Goal: Book appointment/travel/reservation

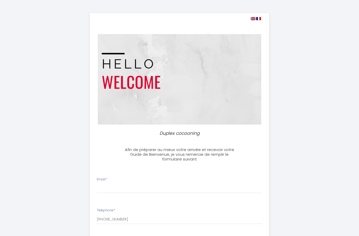
select select
click at [258, 20] on img at bounding box center [258, 18] width 5 height 3
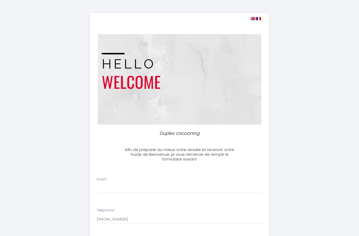
click at [257, 20] on img at bounding box center [258, 18] width 5 height 3
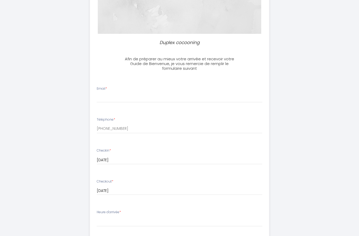
scroll to position [91, 0]
click at [108, 98] on input "Email *" at bounding box center [180, 97] width 166 height 9
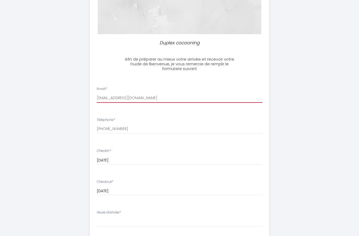
type input "[EMAIL_ADDRESS][DOMAIN_NAME]"
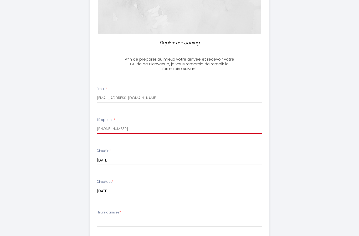
click at [103, 128] on input "[PHONE_NUMBER]" at bounding box center [180, 128] width 166 height 9
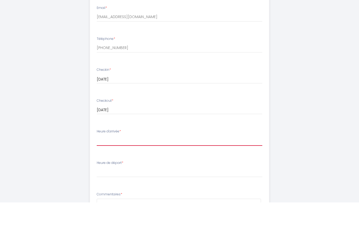
click at [105, 170] on select "16:00 16:30 17:00 17:30 18:00 18:30 19:00 19:30 20:00 20:30 21:00 21:30 22:00 2…" at bounding box center [180, 175] width 166 height 10
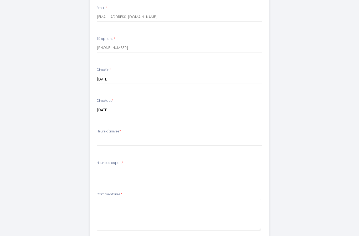
click at [106, 171] on select "00:00 00:30 01:00 01:30 02:00 02:30 03:00 03:30 04:00 04:30 05:00 05:30 06:00 0…" at bounding box center [180, 173] width 166 height 10
select select "11:00"
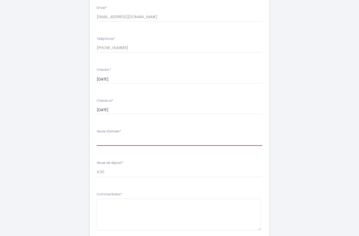
click at [103, 136] on select "16:00 16:30 17:00 17:30 18:00 18:30 19:00 19:30 20:00 20:30 21:00 21:30 22:00 2…" at bounding box center [180, 141] width 166 height 10
click at [101, 140] on select "16:00 16:30 17:00 17:30 18:00 18:30 19:00 19:30 20:00 20:30 21:00 21:30 22:00 2…" at bounding box center [180, 141] width 166 height 10
select select "16:00"
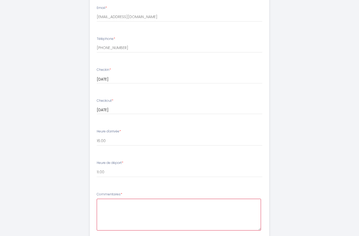
click at [110, 208] on textarea at bounding box center [179, 215] width 164 height 32
click at [242, 201] on textarea "Je ne peux absolument pas donner d’heure d’arrivée, car nous arrivons de trois …" at bounding box center [179, 215] width 164 height 32
click at [147, 208] on textarea "Je ne peux absolument pas donner d’heure d’arrivée, car nous arrivons de 3 endr…" at bounding box center [179, 215] width 164 height 32
click at [191, 202] on textarea "Je ne peux absolument pas donner d’heure d’arrivée, car nous arrivons de 3 endr…" at bounding box center [179, 215] width 164 height 32
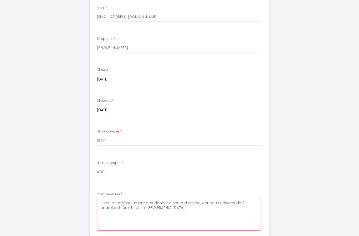
click at [190, 202] on textarea "Je ne peux absolument pas donner d’heure d’arrivée, car nous arrivons de 3 endr…" at bounding box center [179, 215] width 164 height 32
click at [179, 203] on textarea "Je ne peux absolument pas donner d’heure arrivée, car nous arrivons de 3 endroi…" at bounding box center [179, 215] width 164 height 32
click at [195, 204] on textarea "Je ne peux absolument pas donner d’heure d’arrivée, car nous arrivons de 3 endr…" at bounding box center [179, 215] width 164 height 32
click at [199, 204] on textarea "Je ne peux absolument pas donner d’heure d’arrivée, car nous arrivons de 3 endr…" at bounding box center [179, 215] width 164 height 32
click at [194, 202] on textarea "Je ne peux absolument pas donner d’heure d’arrivée, car nous arrivons de 3 endr…" at bounding box center [179, 215] width 164 height 32
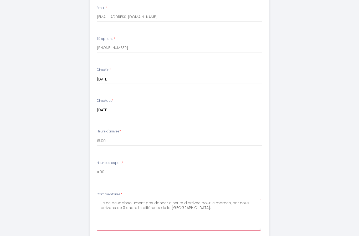
type textarea "Je ne peux absolument pas donner d’heure d’arrivée pour le moment, car nous arr…"
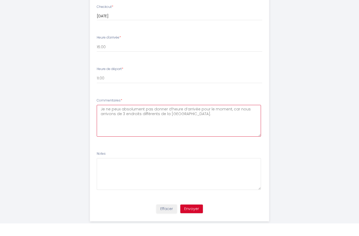
scroll to position [262, 0]
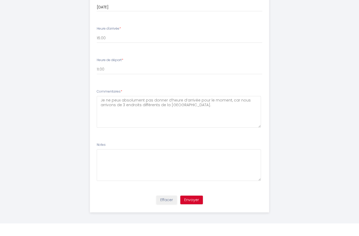
click at [195, 209] on button "Envoyer" at bounding box center [191, 213] width 23 height 9
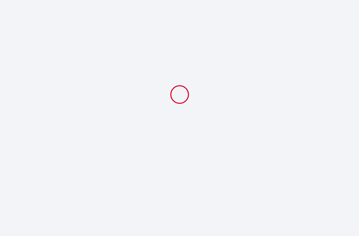
select select "11:00"
